Goal: Navigation & Orientation: Find specific page/section

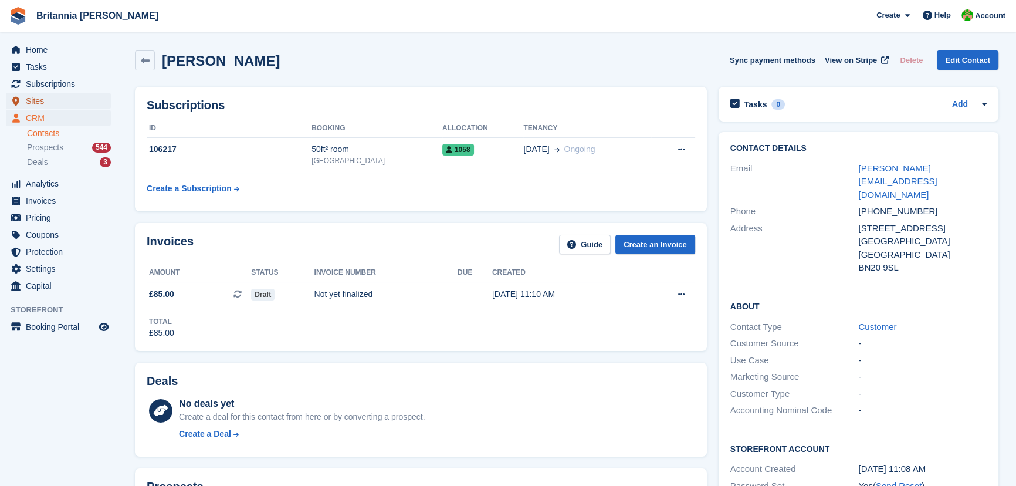
click at [46, 107] on span "Sites" at bounding box center [61, 101] width 70 height 16
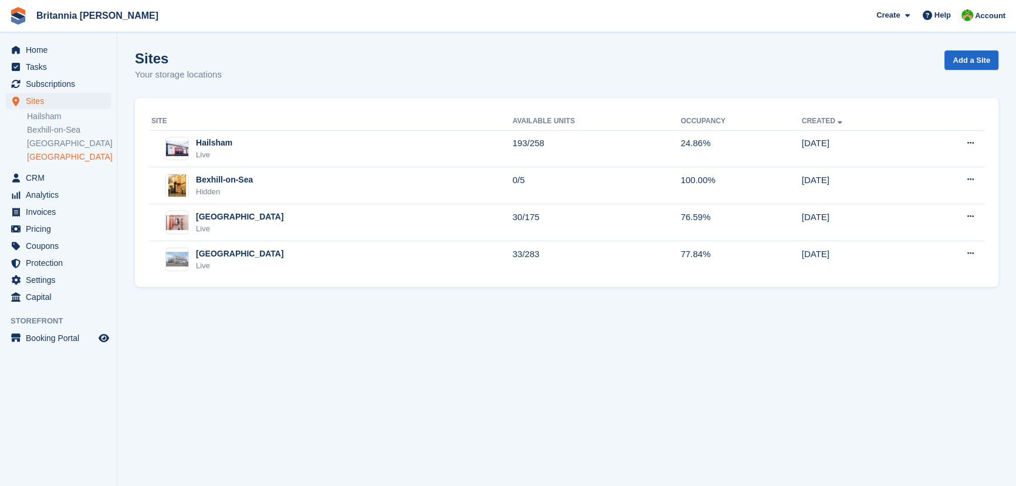
click at [52, 154] on link "[GEOGRAPHIC_DATA]" at bounding box center [69, 156] width 84 height 11
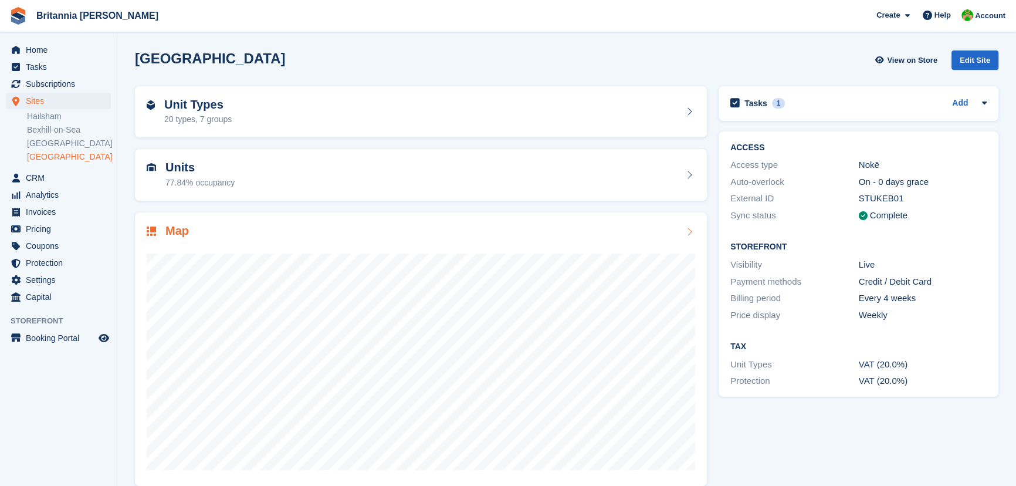
click at [231, 239] on div at bounding box center [421, 356] width 549 height 235
